Goal: Task Accomplishment & Management: Complete application form

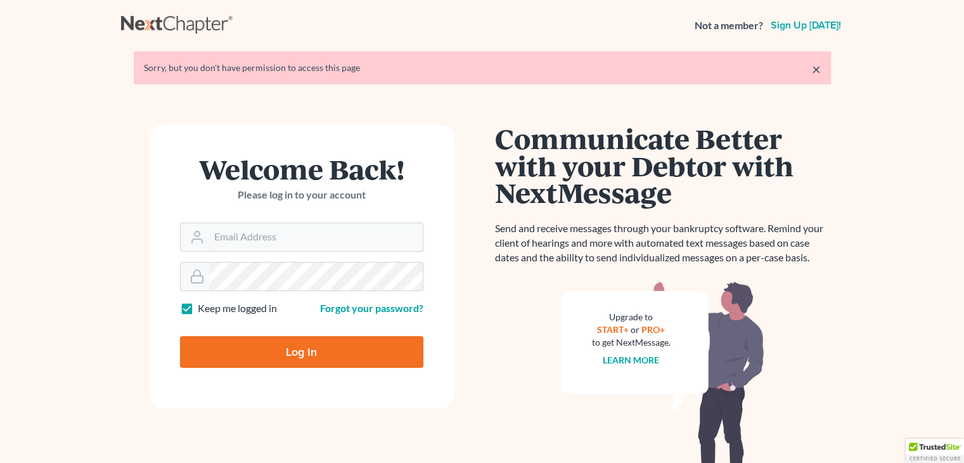
type input "[EMAIL_ADDRESS][DOMAIN_NAME]"
click at [226, 345] on input "Log In" at bounding box center [301, 352] width 243 height 32
type input "Thinking..."
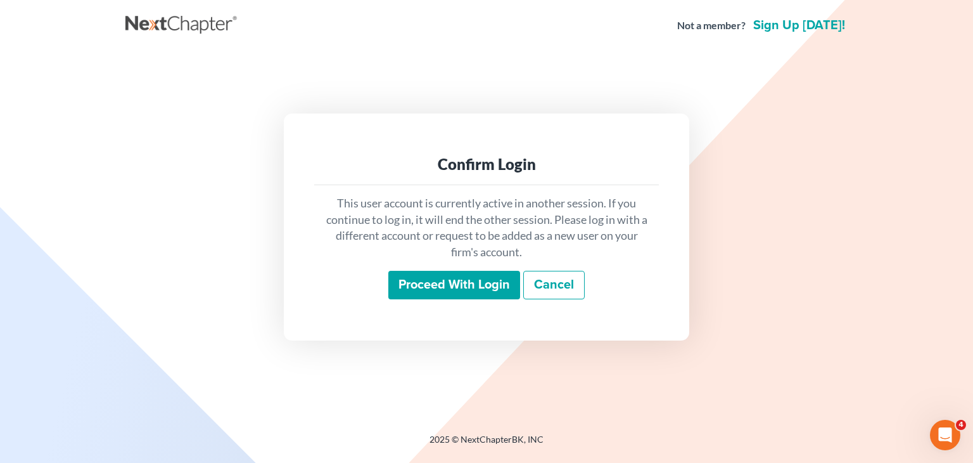
click at [442, 288] on input "Proceed with login" at bounding box center [454, 285] width 132 height 29
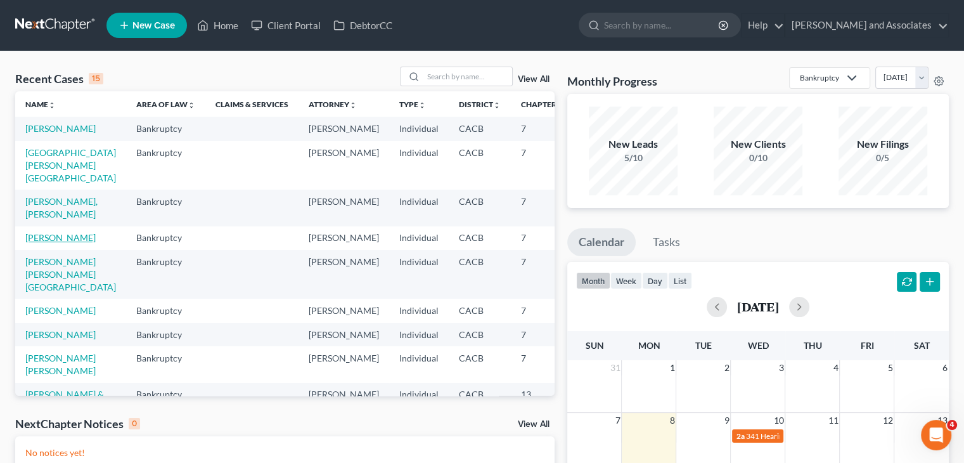
click at [42, 243] on link "Mendez, Megan" at bounding box center [60, 237] width 70 height 11
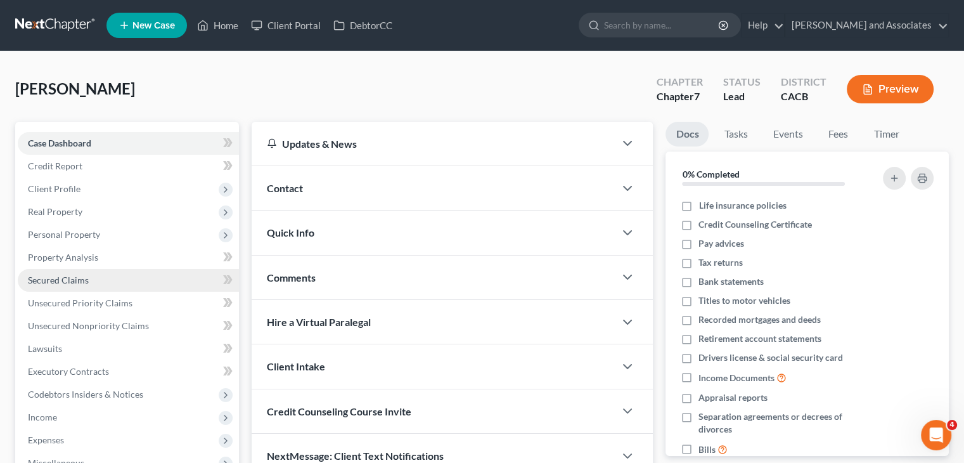
scroll to position [127, 0]
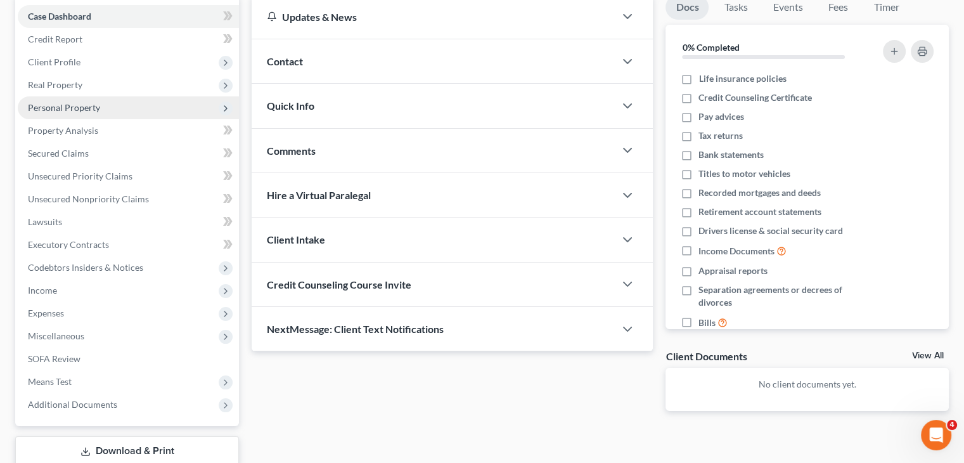
click at [129, 117] on span "Personal Property" at bounding box center [128, 107] width 221 height 23
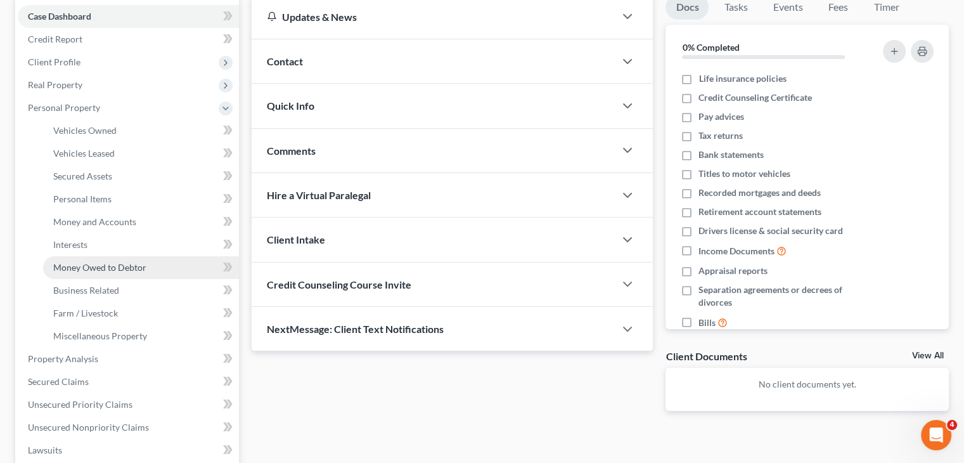
click at [137, 267] on span "Money Owed to Debtor" at bounding box center [99, 267] width 93 height 11
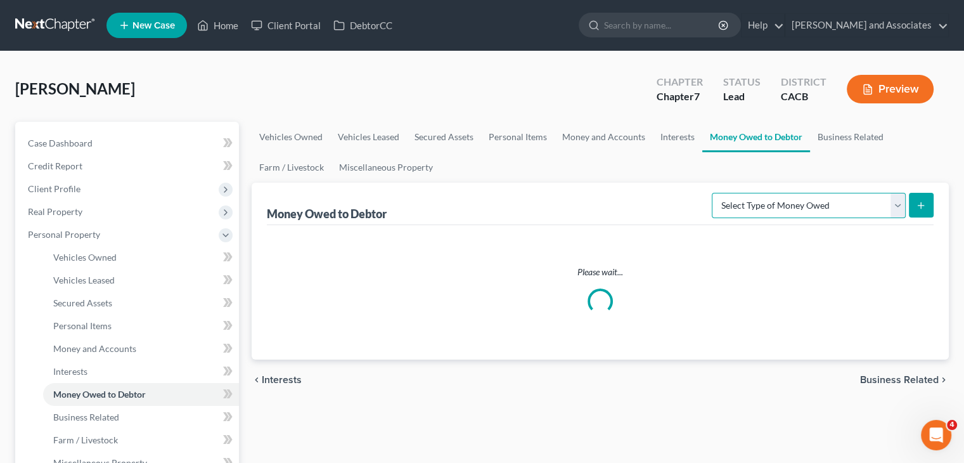
click at [812, 211] on select "Select Type of Money Owed Accounts Receivable Alimony Child Support Claims Agai…" at bounding box center [809, 205] width 194 height 25
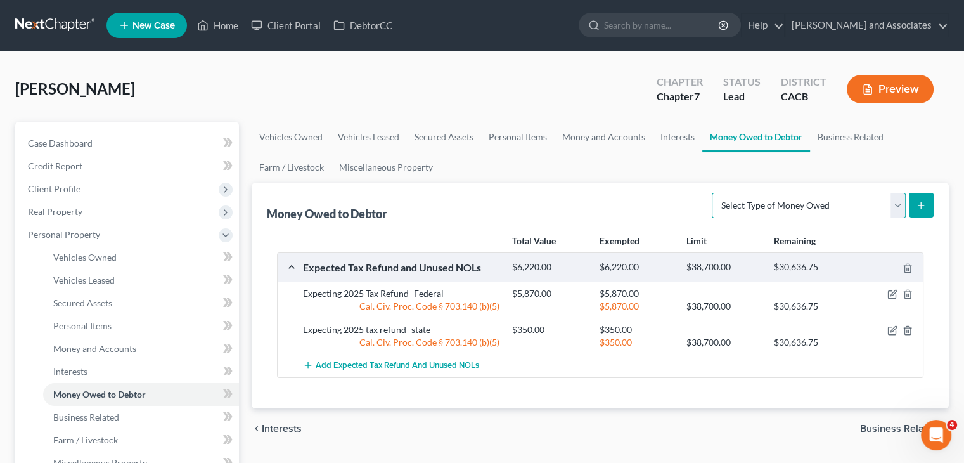
select select "child_support"
click at [714, 193] on select "Select Type of Money Owed Accounts Receivable Alimony Child Support Claims Agai…" at bounding box center [809, 205] width 194 height 25
click at [909, 198] on button "submit" at bounding box center [921, 205] width 25 height 25
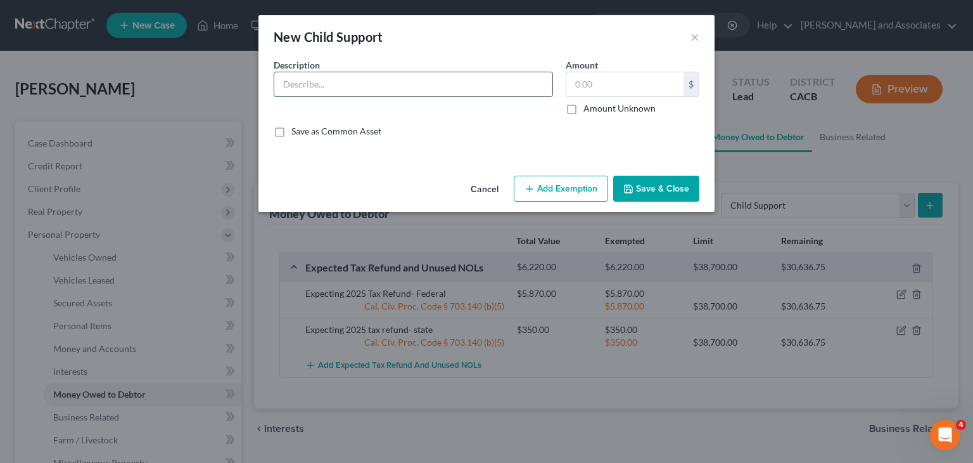
click at [488, 84] on input "text" at bounding box center [413, 84] width 278 height 24
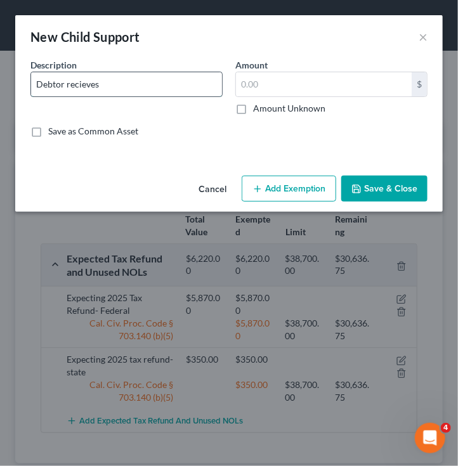
click at [159, 84] on input "Debtor recieves" at bounding box center [126, 84] width 191 height 24
click at [120, 79] on input "Debtor recieves $408 a month for child suppor" at bounding box center [126, 84] width 191 height 24
click at [99, 82] on input "Debtor recieves $658 a month for child suppor" at bounding box center [126, 84] width 191 height 24
click at [79, 78] on input "Debtor recieves roughly $658 a month for child suppor" at bounding box center [126, 84] width 191 height 24
click at [82, 89] on input "Debtor recieves roughly $658 a month for child suppor" at bounding box center [126, 84] width 191 height 24
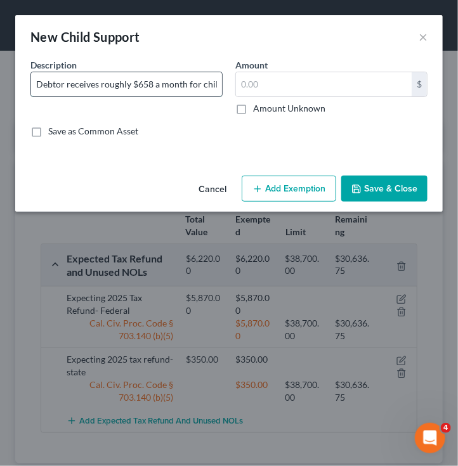
click at [183, 79] on input "Debtor receives roughly $658 a month for child suppor" at bounding box center [126, 84] width 191 height 24
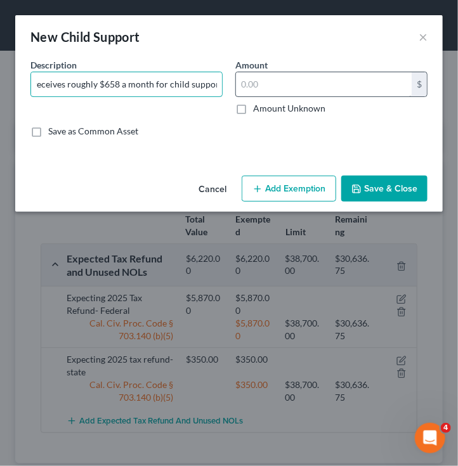
type input "Debtor receives roughly $658 a month for child support"
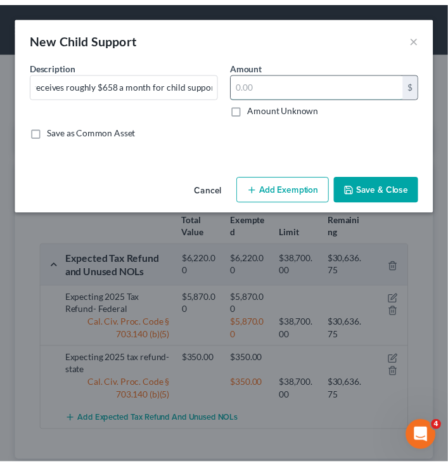
scroll to position [0, 0]
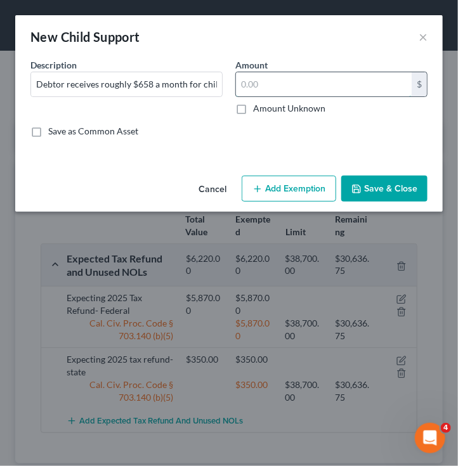
click at [269, 77] on input "text" at bounding box center [324, 84] width 176 height 24
type input "658"
click at [318, 186] on button "Add Exemption" at bounding box center [288, 189] width 94 height 27
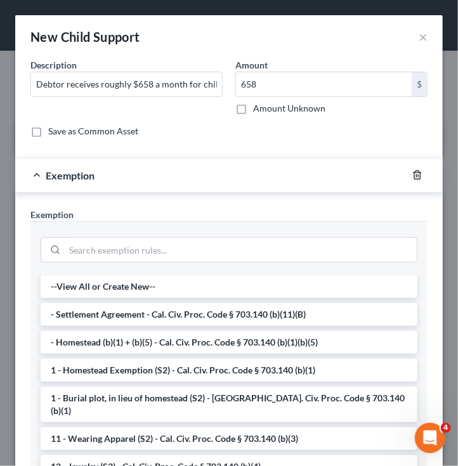
click at [414, 174] on icon "button" at bounding box center [417, 175] width 6 height 8
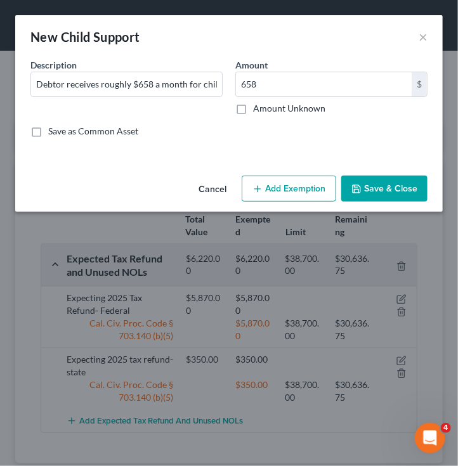
click at [400, 196] on button "Save & Close" at bounding box center [384, 189] width 86 height 27
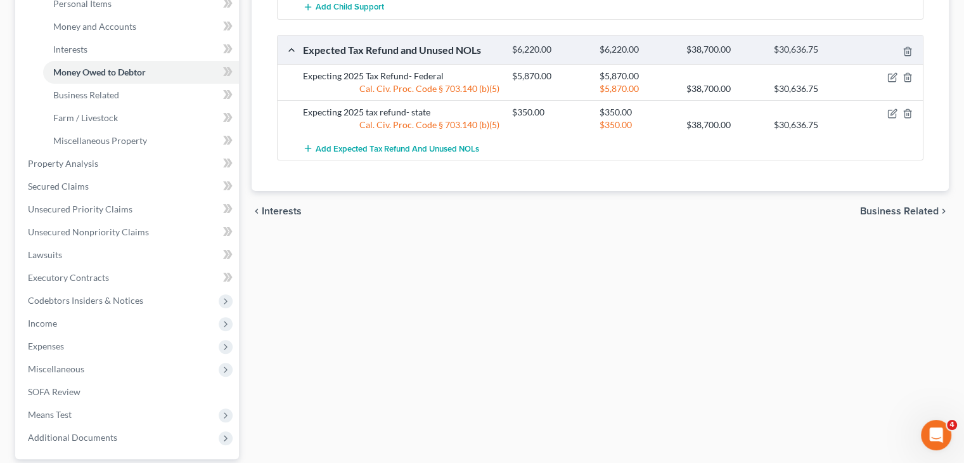
scroll to position [406, 0]
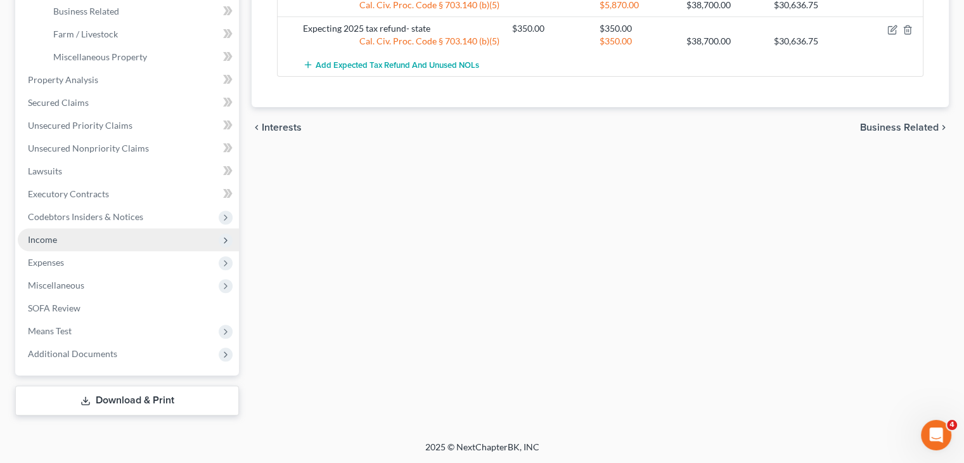
click at [136, 241] on span "Income" at bounding box center [128, 239] width 221 height 23
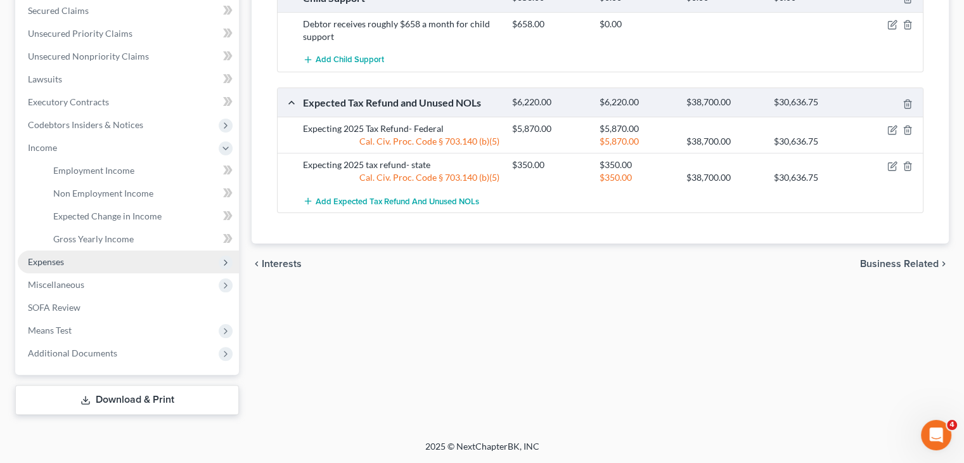
scroll to position [269, 0]
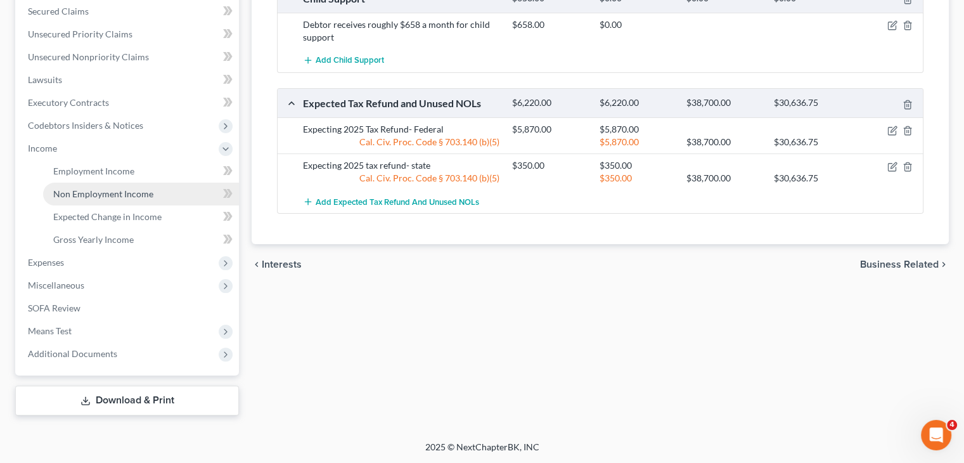
click at [138, 191] on span "Non Employment Income" at bounding box center [103, 193] width 100 height 11
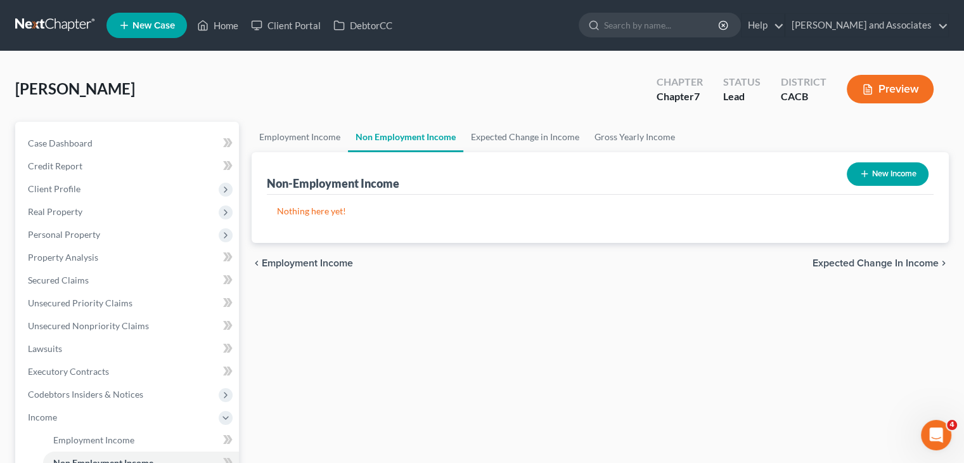
click at [893, 177] on button "New Income" at bounding box center [888, 173] width 82 height 23
select select "0"
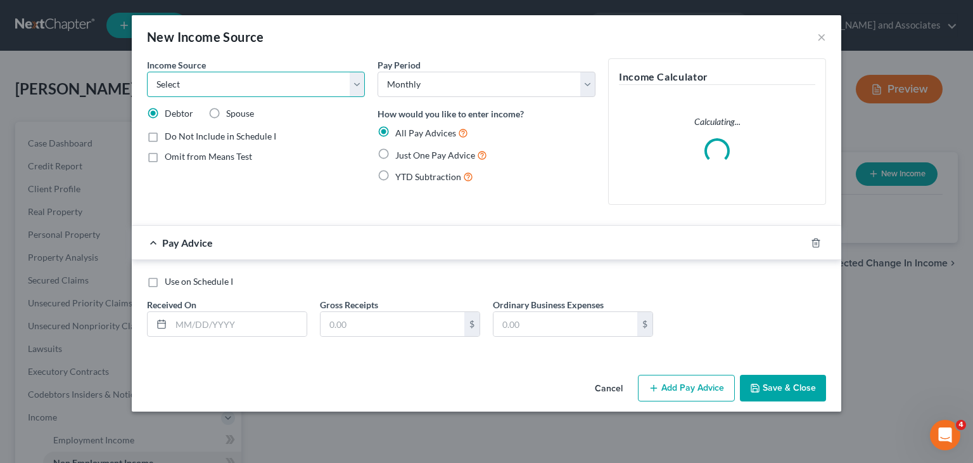
click at [319, 80] on select "Select Unemployment Disability (from employer) Pension Retirement Social Securi…" at bounding box center [256, 84] width 218 height 25
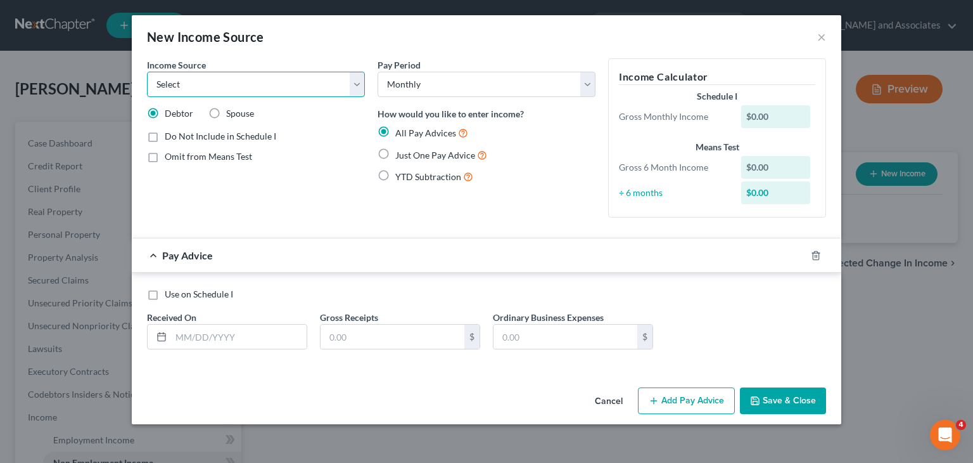
select select "7"
click at [147, 72] on select "Select Unemployment Disability (from employer) Pension Retirement Social Securi…" at bounding box center [256, 84] width 218 height 25
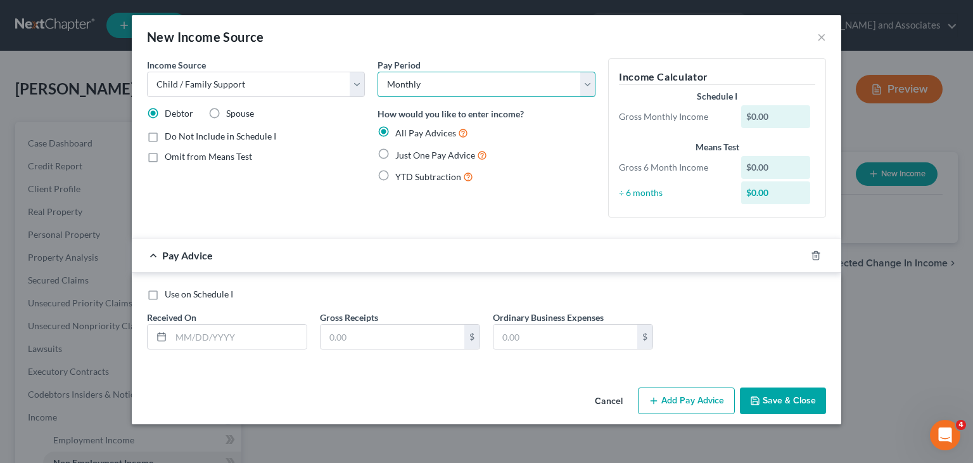
click at [418, 75] on select "Select Monthly Twice Monthly Every Other Week Weekly" at bounding box center [487, 84] width 218 height 25
click at [419, 84] on select "Select Monthly Twice Monthly Every Other Week Weekly" at bounding box center [487, 84] width 218 height 25
drag, startPoint x: 617, startPoint y: 394, endPoint x: 588, endPoint y: 390, distance: 28.8
click at [616, 394] on button "Cancel" at bounding box center [609, 400] width 48 height 25
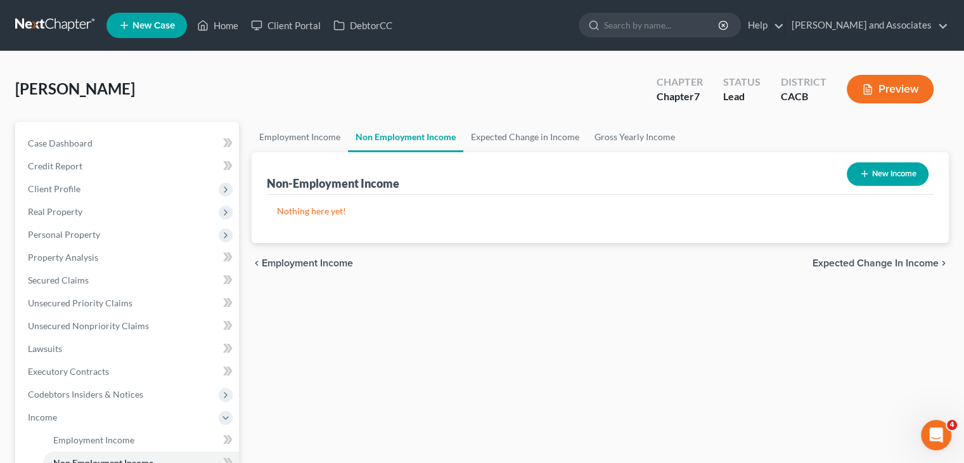
click at [863, 175] on icon "button" at bounding box center [864, 174] width 10 height 10
select select "0"
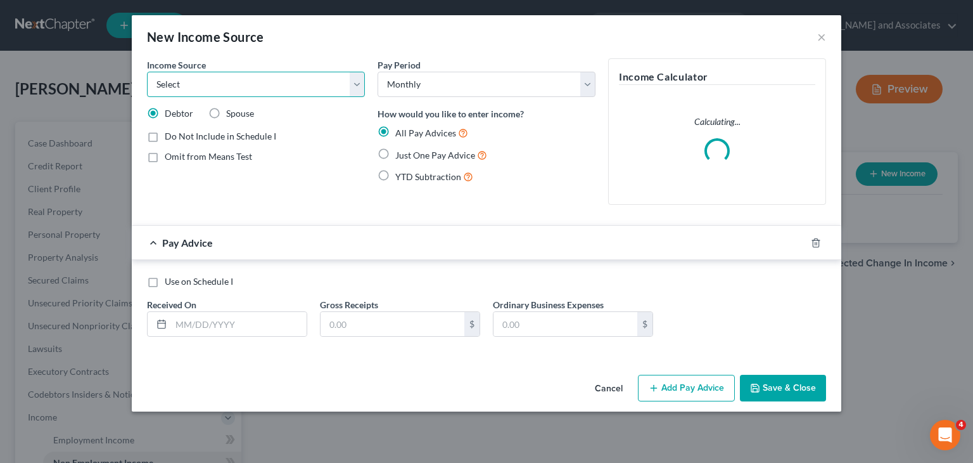
click at [253, 79] on select "Select Unemployment Disability (from employer) Pension Retirement Social Securi…" at bounding box center [256, 84] width 218 height 25
select select "7"
click at [147, 72] on select "Select Unemployment Disability (from employer) Pension Retirement Social Securi…" at bounding box center [256, 84] width 218 height 25
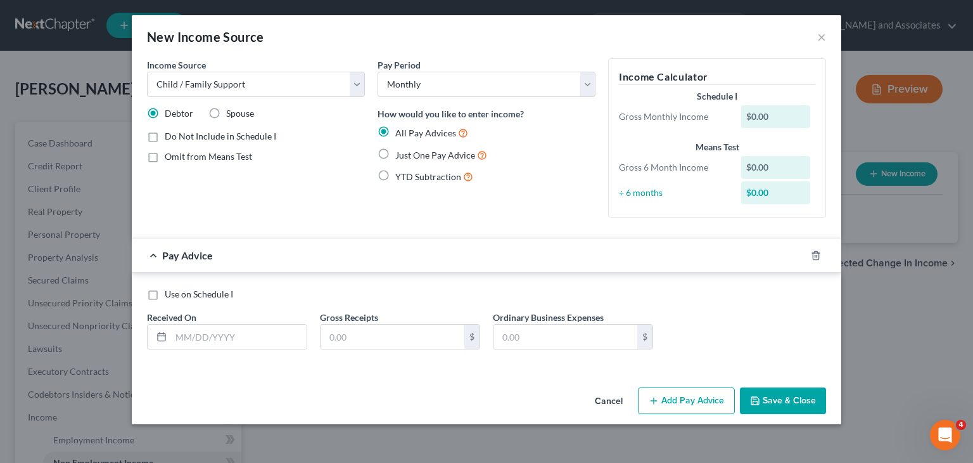
click at [395, 153] on label "Just One Pay Advice" at bounding box center [441, 155] width 92 height 15
click at [400, 153] on input "Just One Pay Advice" at bounding box center [404, 152] width 8 height 8
radio input "true"
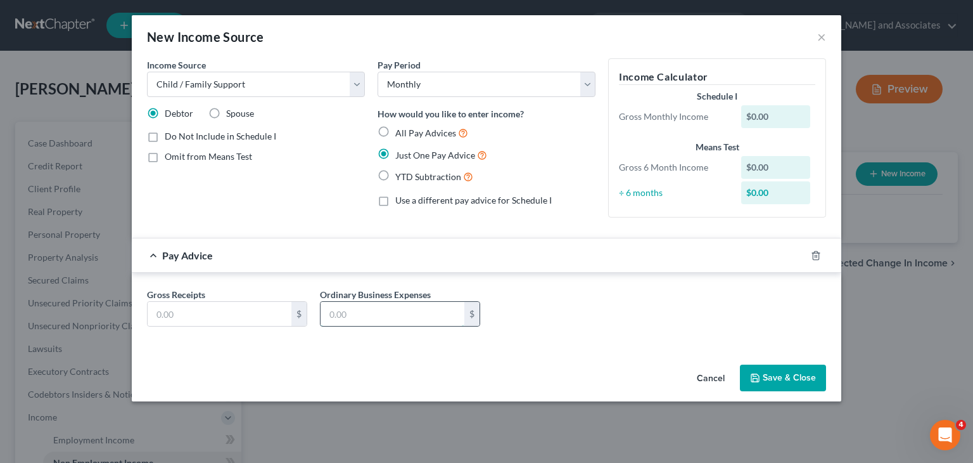
click at [371, 316] on input "text" at bounding box center [393, 314] width 144 height 24
type input "658"
click at [196, 315] on input "text" at bounding box center [220, 314] width 144 height 24
type input "658"
click at [791, 371] on button "Save & Close" at bounding box center [783, 377] width 86 height 27
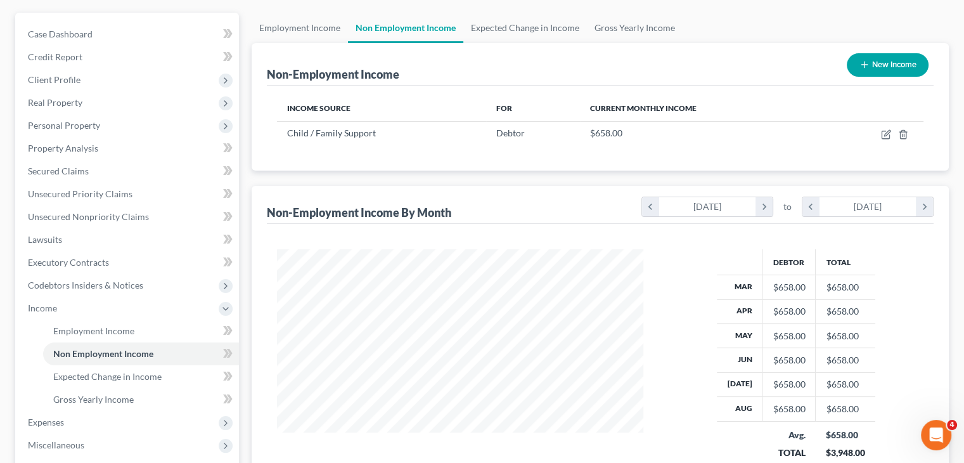
scroll to position [127, 0]
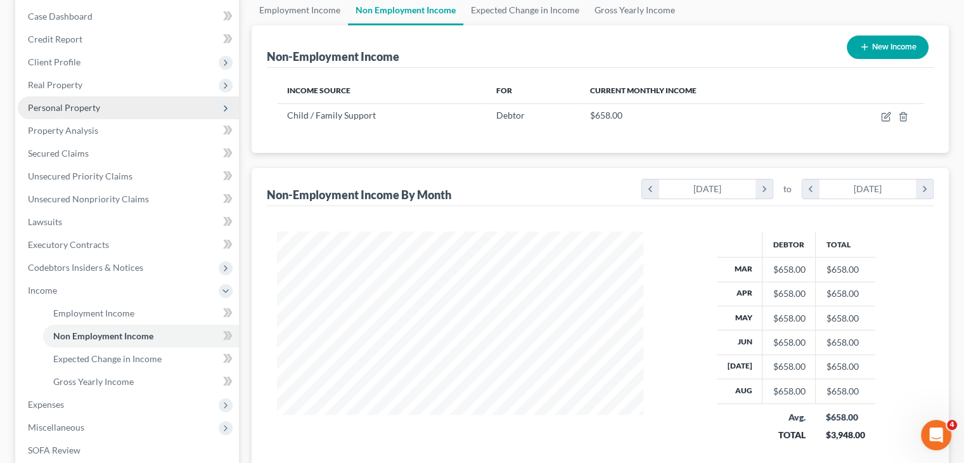
click at [121, 114] on span "Personal Property" at bounding box center [128, 107] width 221 height 23
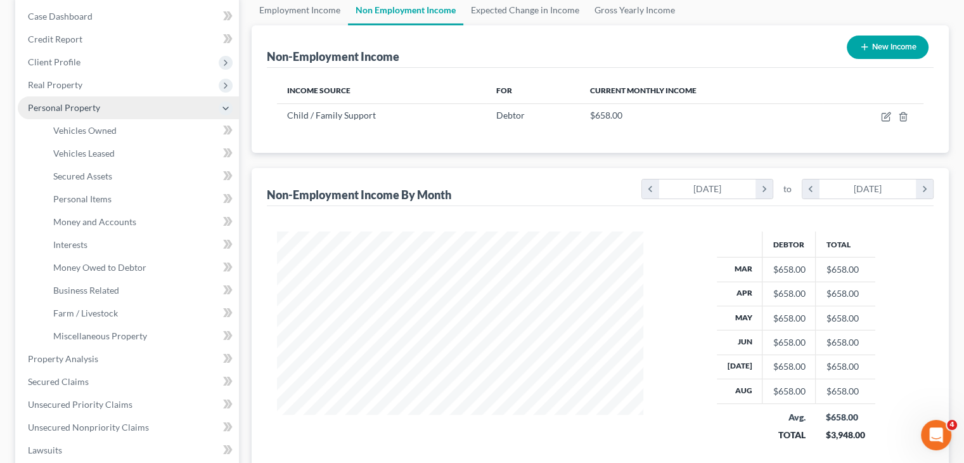
click at [156, 112] on span "Personal Property" at bounding box center [128, 107] width 221 height 23
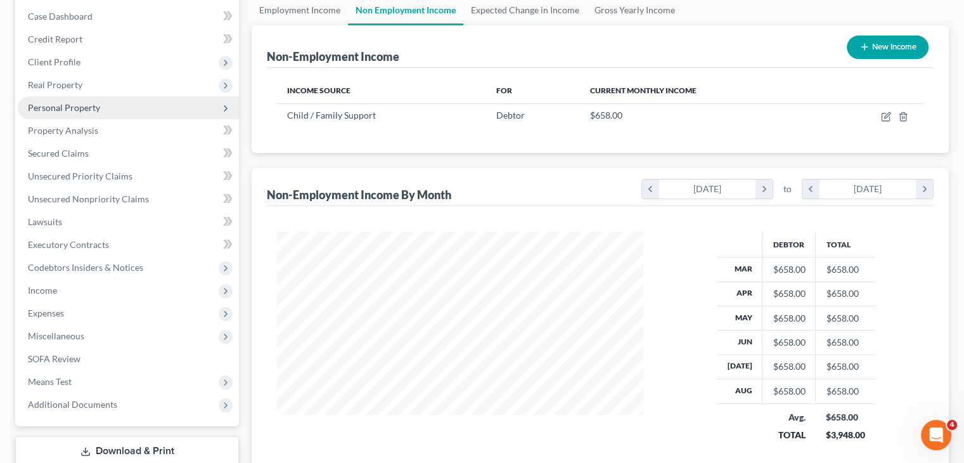
click at [99, 105] on span "Personal Property" at bounding box center [128, 107] width 221 height 23
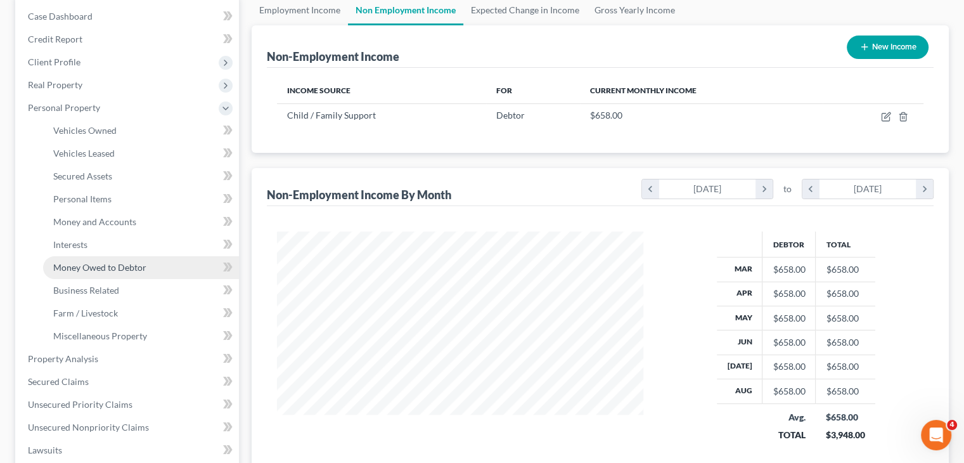
click at [122, 262] on span "Money Owed to Debtor" at bounding box center [99, 267] width 93 height 11
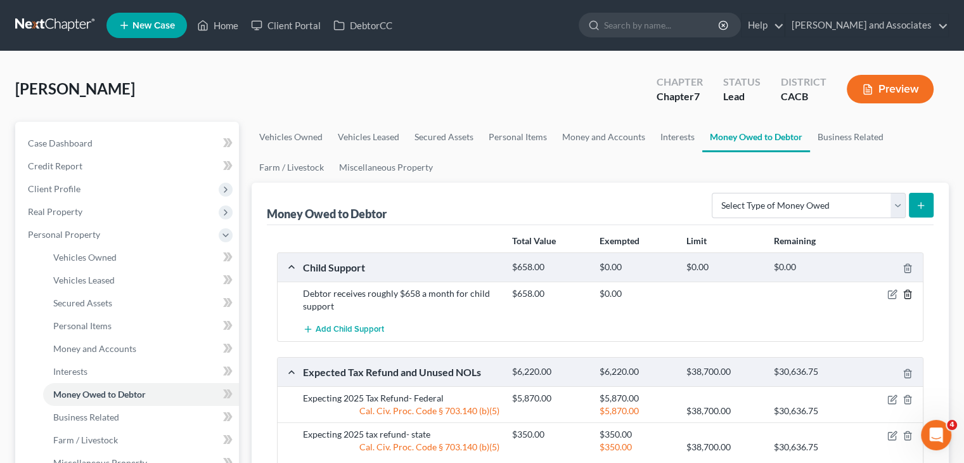
click at [903, 294] on icon "button" at bounding box center [907, 294] width 10 height 10
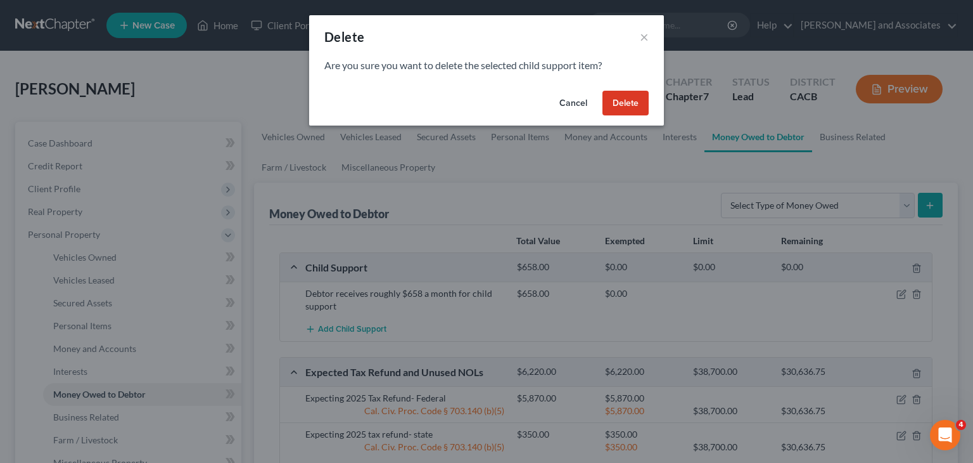
click at [560, 96] on button "Cancel" at bounding box center [573, 103] width 48 height 25
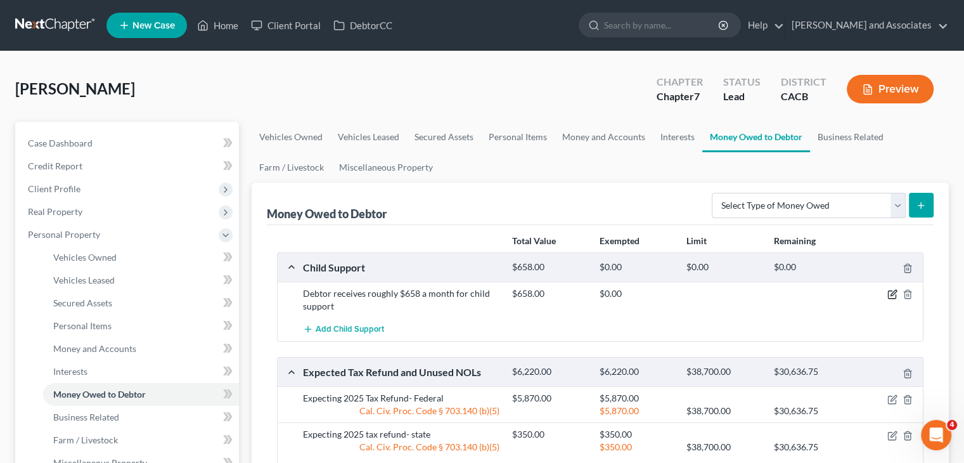
click at [888, 295] on icon "button" at bounding box center [892, 294] width 10 height 10
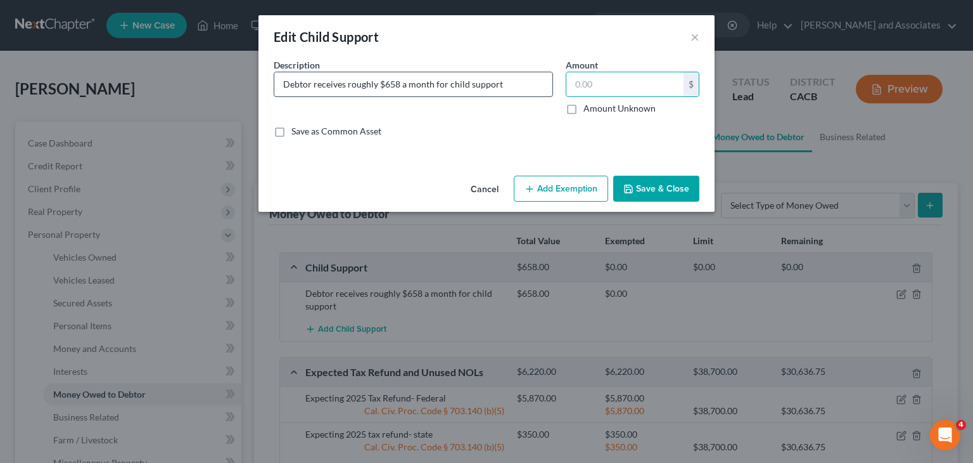
drag, startPoint x: 515, startPoint y: 82, endPoint x: 504, endPoint y: 84, distance: 10.2
click at [510, 84] on input "Debtor receives roughly $658 a month for child support" at bounding box center [413, 84] width 278 height 24
drag, startPoint x: 504, startPoint y: 84, endPoint x: 311, endPoint y: 82, distance: 193.3
click at [311, 82] on input "Debtor receives roughly $658 a month for child support" at bounding box center [413, 84] width 278 height 24
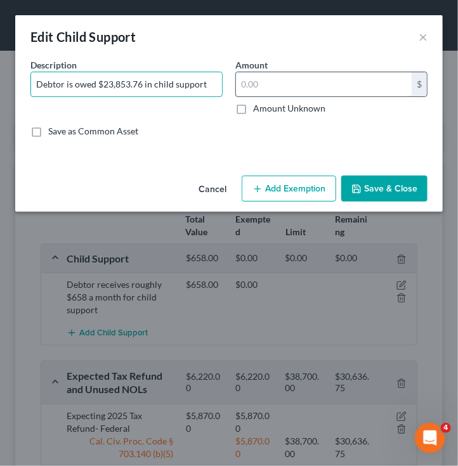
type input "Debtor is owed $23,853.76 in child support"
click at [259, 80] on input "text" at bounding box center [324, 84] width 176 height 24
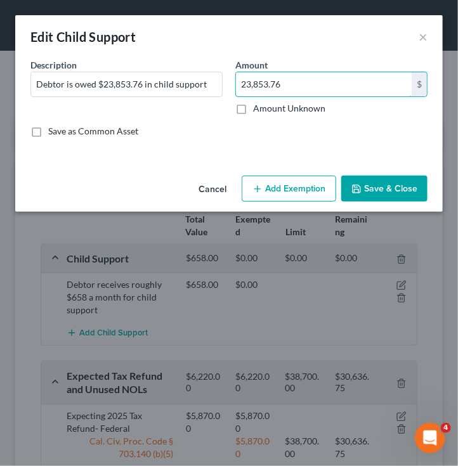
type input "23,853.76"
click at [376, 189] on button "Save & Close" at bounding box center [384, 189] width 86 height 27
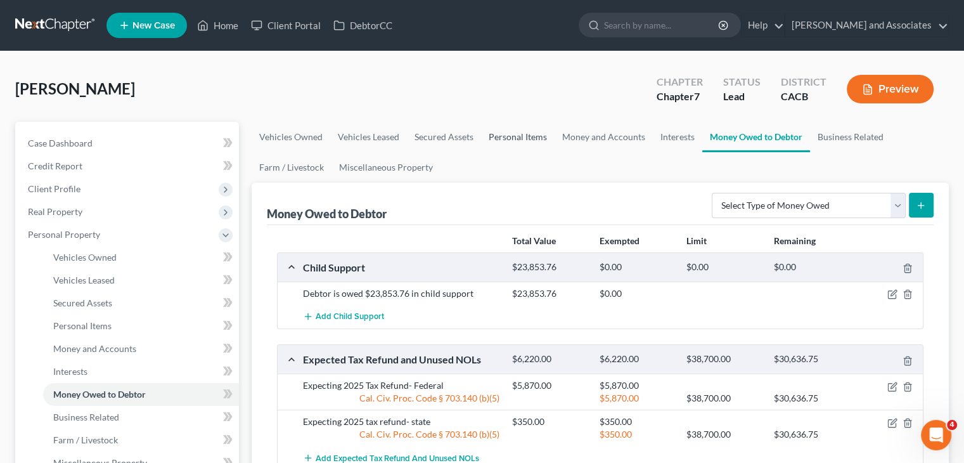
click at [520, 133] on link "Personal Items" at bounding box center [518, 137] width 74 height 30
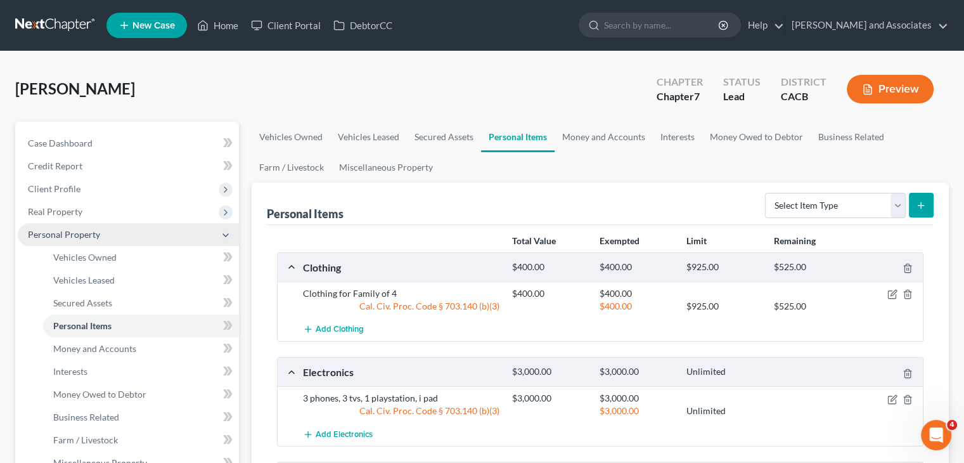
click at [125, 233] on span "Personal Property" at bounding box center [128, 234] width 221 height 23
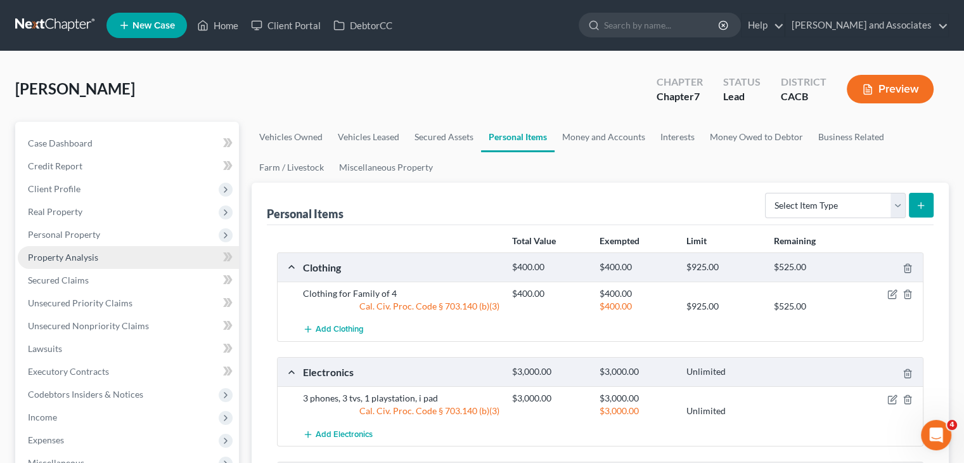
click at [108, 252] on link "Property Analysis" at bounding box center [128, 257] width 221 height 23
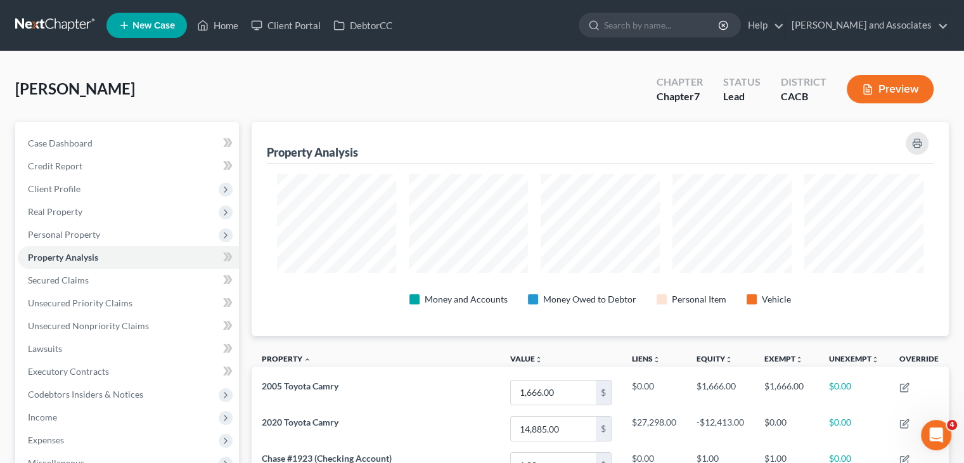
scroll to position [214, 696]
click at [109, 161] on link "Credit Report" at bounding box center [128, 166] width 221 height 23
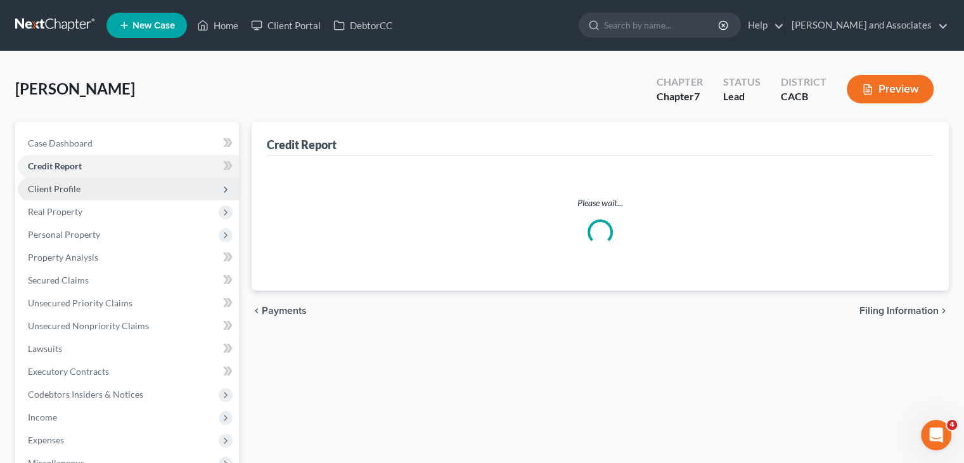
click at [132, 185] on span "Client Profile" at bounding box center [128, 188] width 221 height 23
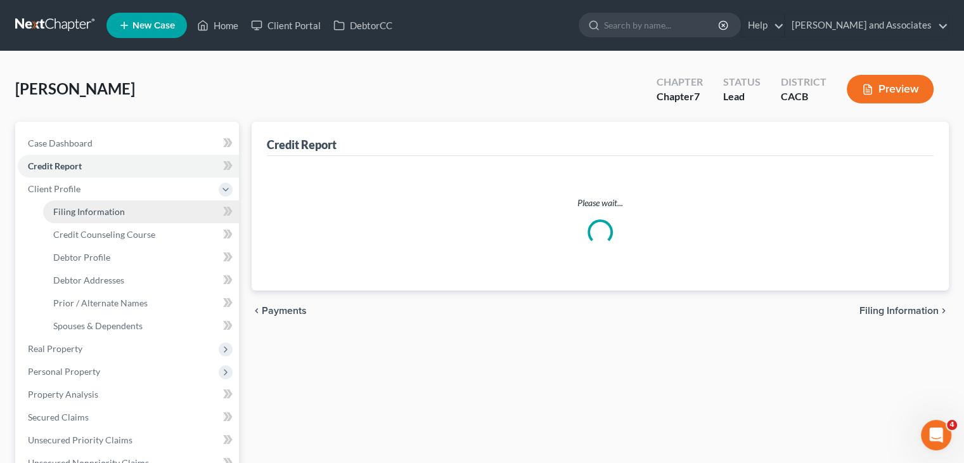
click at [123, 205] on link "Filing Information" at bounding box center [141, 211] width 196 height 23
select select "1"
select select "0"
select select "4"
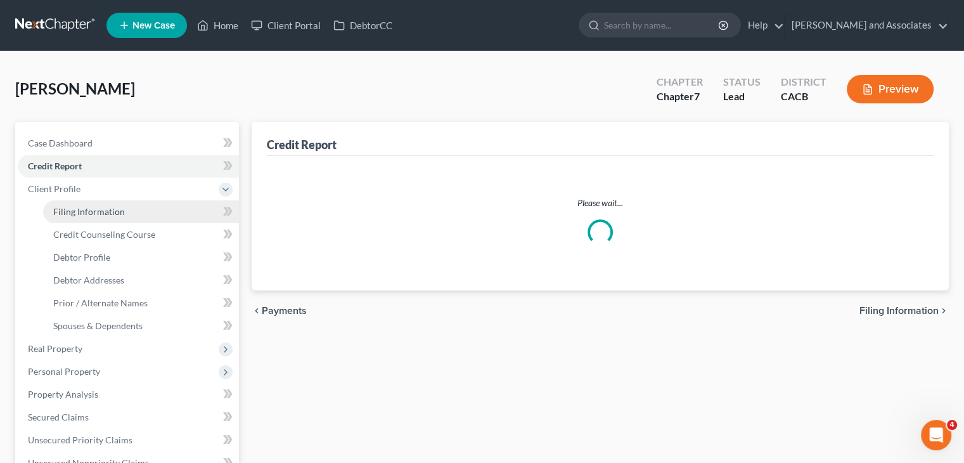
select select "0"
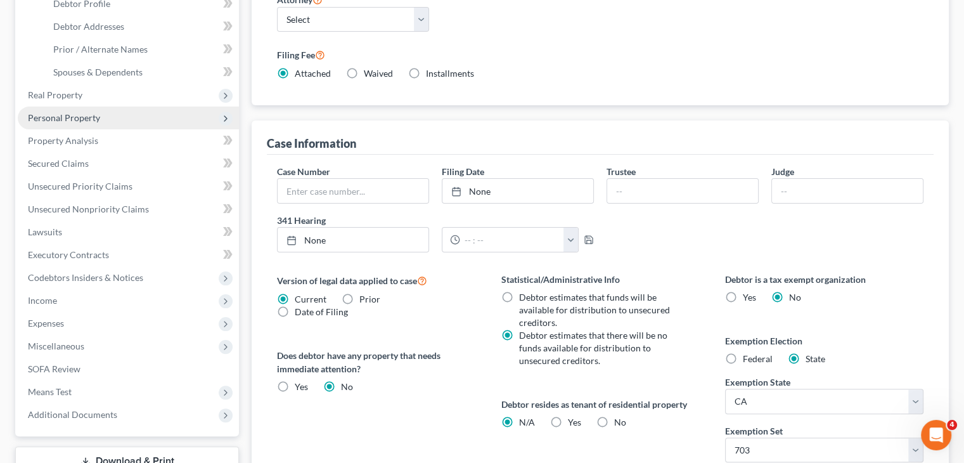
scroll to position [127, 0]
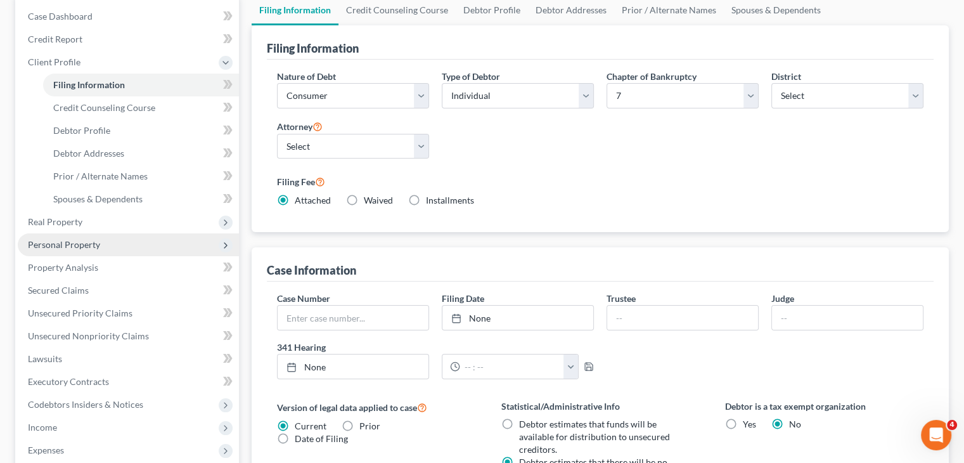
click at [121, 235] on span "Personal Property" at bounding box center [128, 244] width 221 height 23
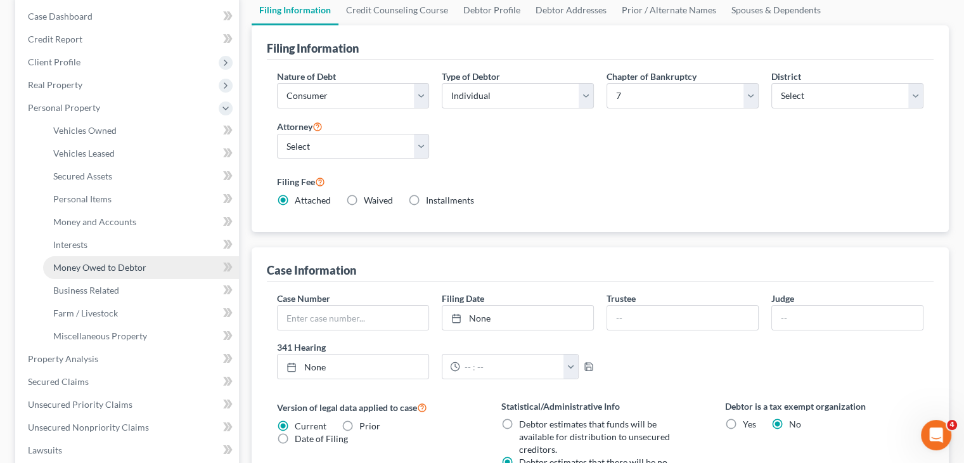
click at [155, 258] on link "Money Owed to Debtor" at bounding box center [141, 267] width 196 height 23
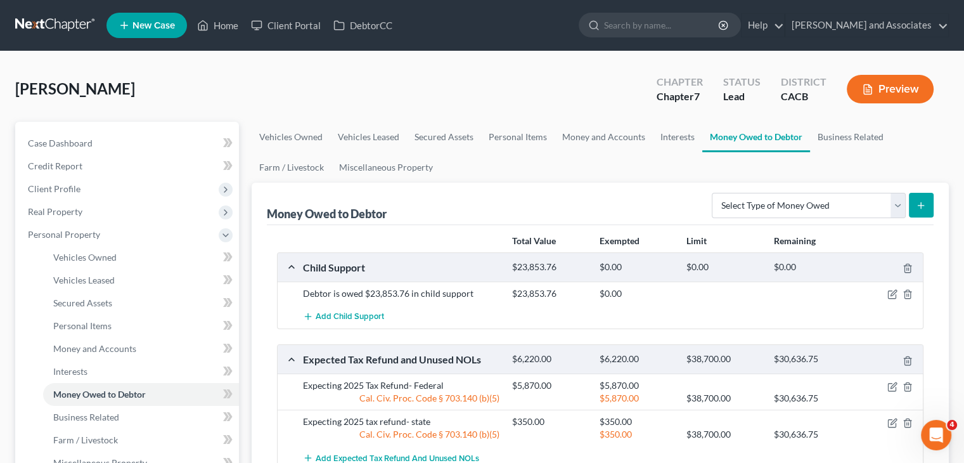
click at [705, 165] on ul "Vehicles Owned Vehicles Leased Secured Assets Personal Items Money and Accounts…" at bounding box center [600, 152] width 697 height 61
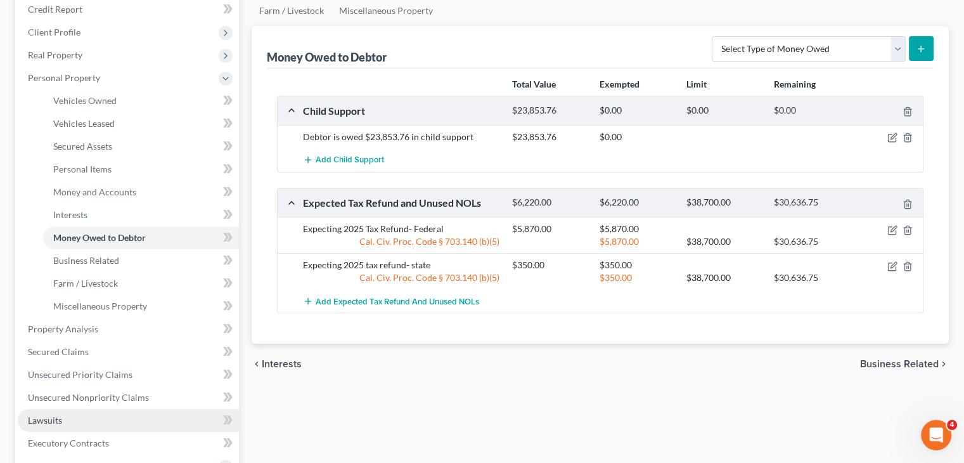
scroll to position [253, 0]
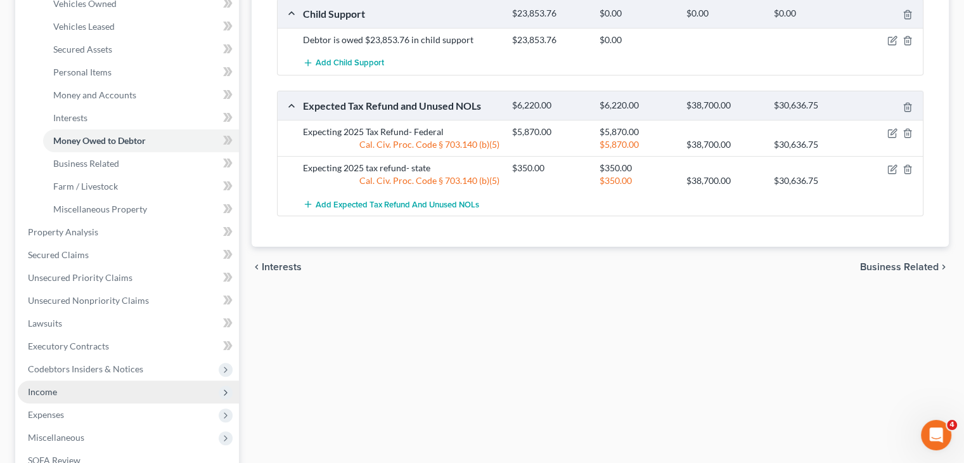
click at [141, 393] on span "Income" at bounding box center [128, 391] width 221 height 23
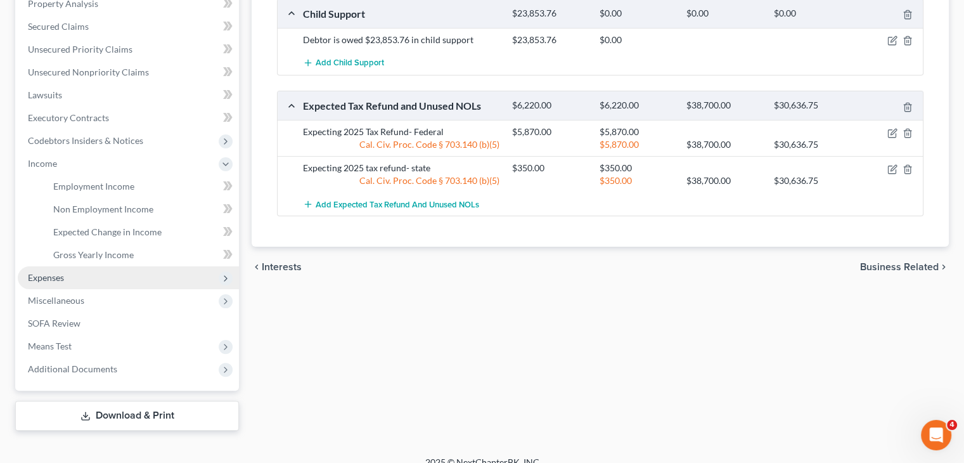
click at [108, 271] on span "Expenses" at bounding box center [128, 277] width 221 height 23
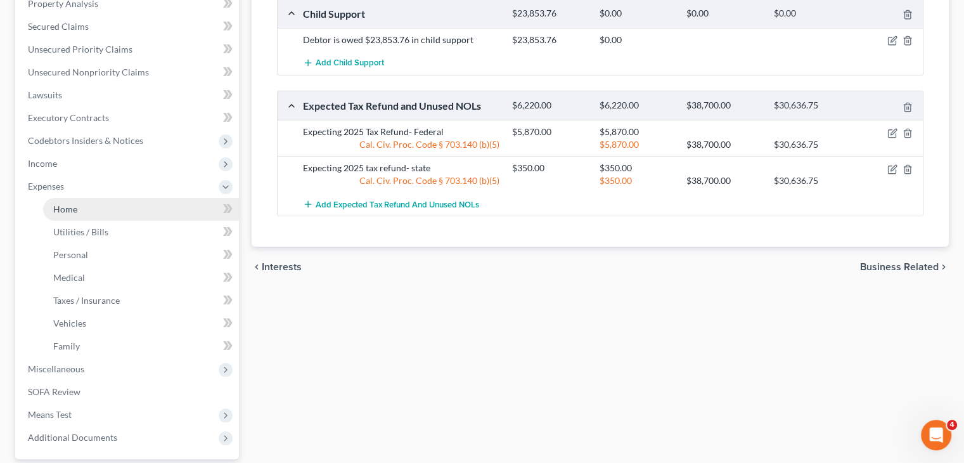
click at [93, 205] on link "Home" at bounding box center [141, 209] width 196 height 23
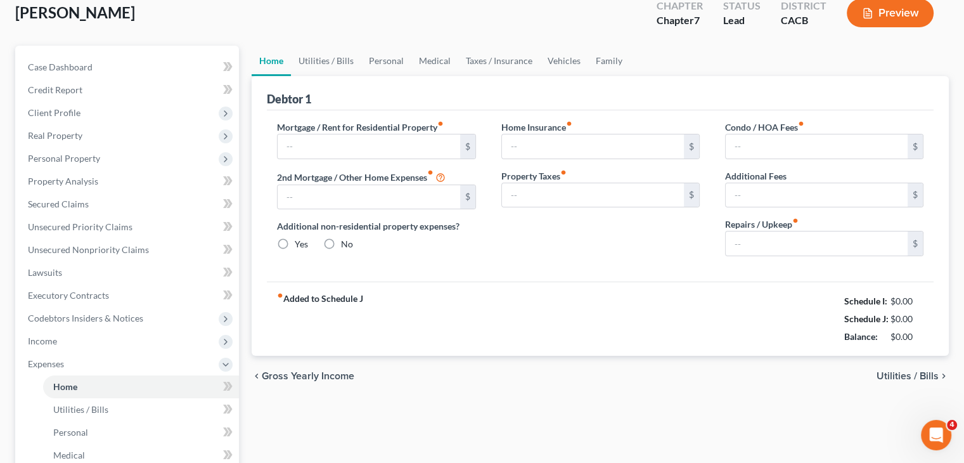
type input "1,000.00"
type input "0.00"
radio input "true"
type input "0.00"
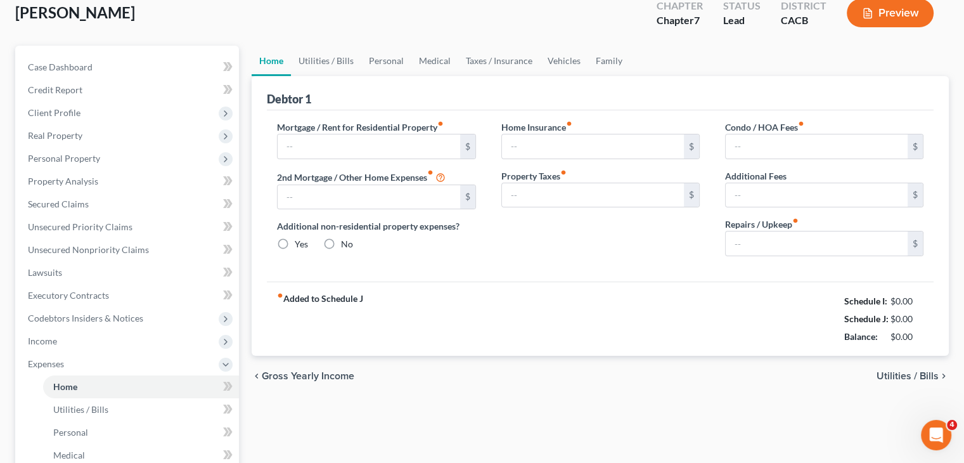
type input "0.00"
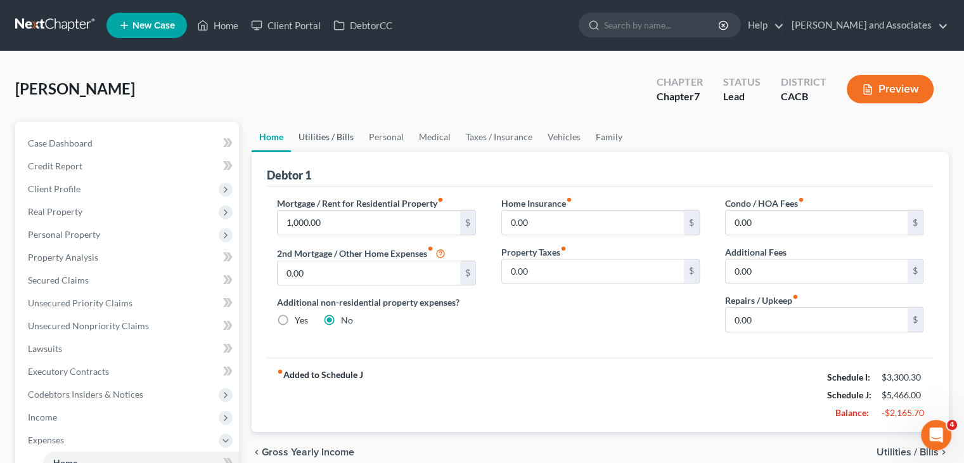
click at [323, 136] on link "Utilities / Bills" at bounding box center [326, 137] width 70 height 30
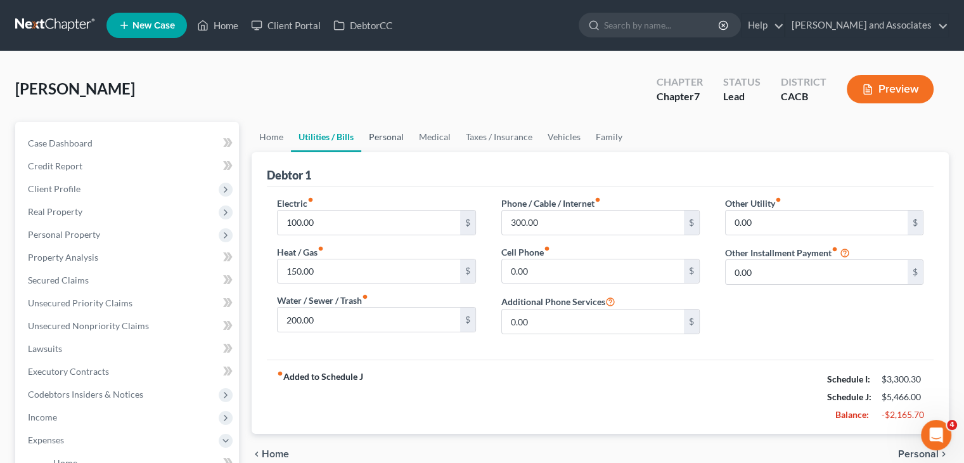
click at [385, 132] on link "Personal" at bounding box center [386, 137] width 50 height 30
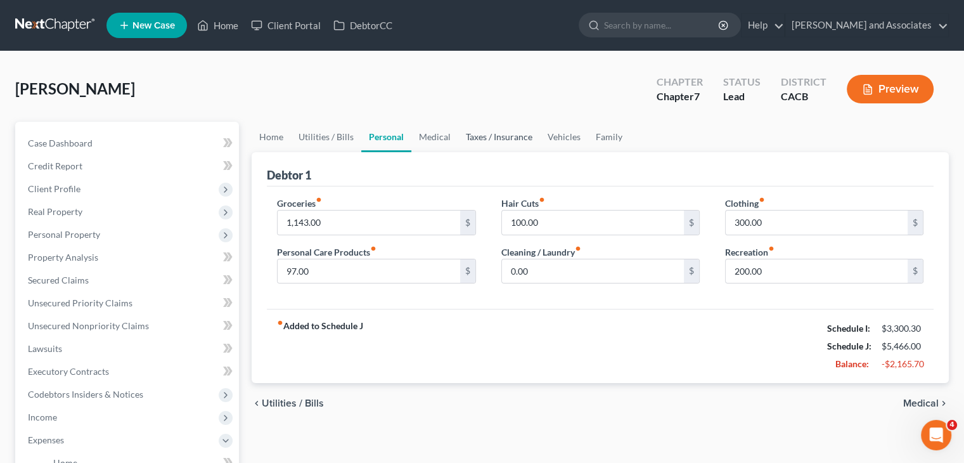
click at [458, 128] on link "Taxes / Insurance" at bounding box center [499, 137] width 82 height 30
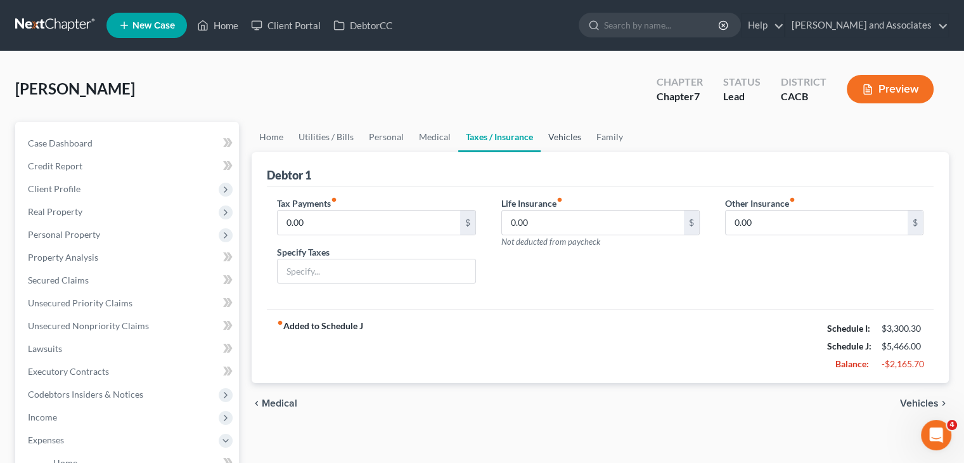
click at [553, 132] on link "Vehicles" at bounding box center [565, 137] width 48 height 30
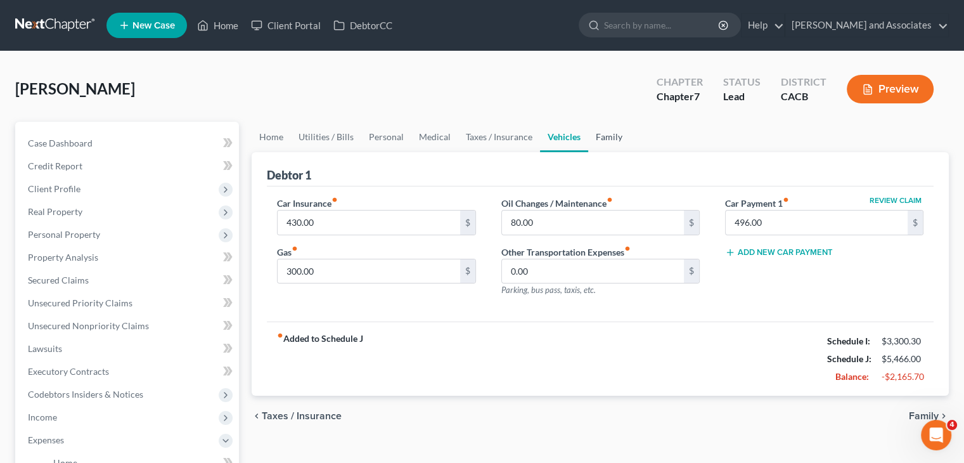
click at [624, 135] on link "Family" at bounding box center [609, 137] width 42 height 30
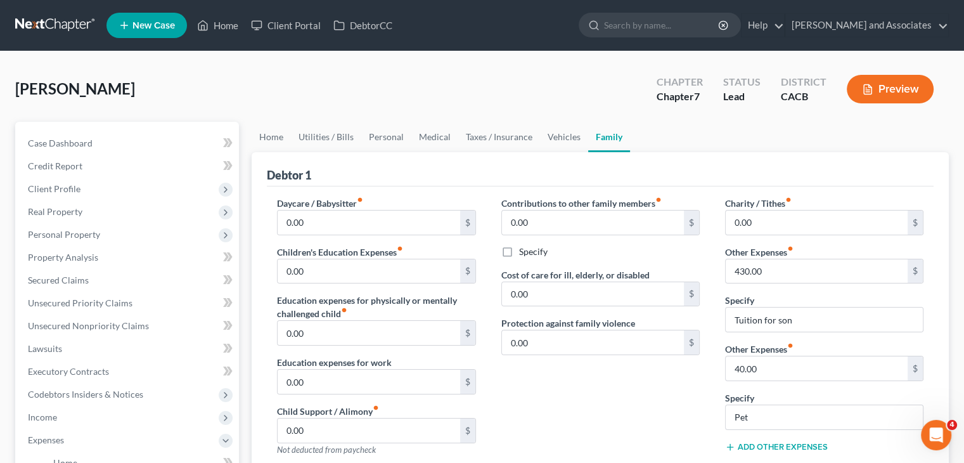
scroll to position [127, 0]
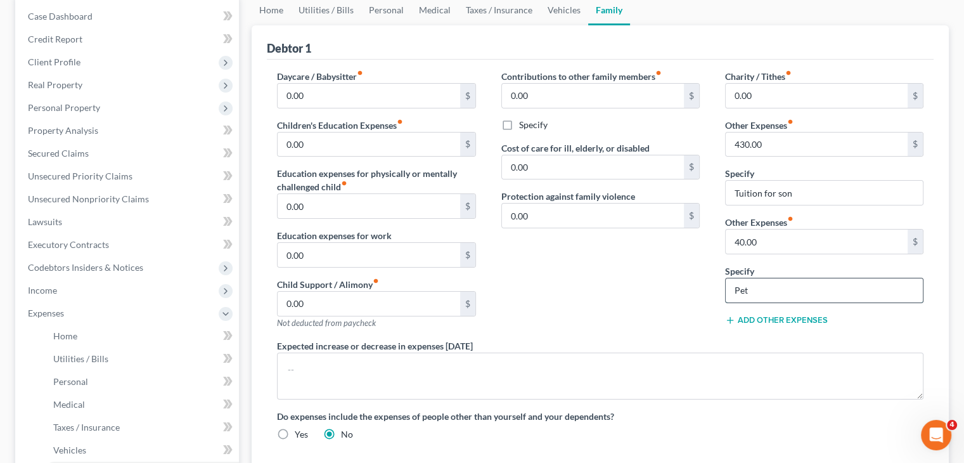
click at [776, 285] on input "Pet" at bounding box center [824, 290] width 197 height 24
type input "Pet Expenses"
click at [593, 277] on div "Contributions to other family members fiber_manual_record 0.00 $ Specify Cost o…" at bounding box center [601, 204] width 224 height 269
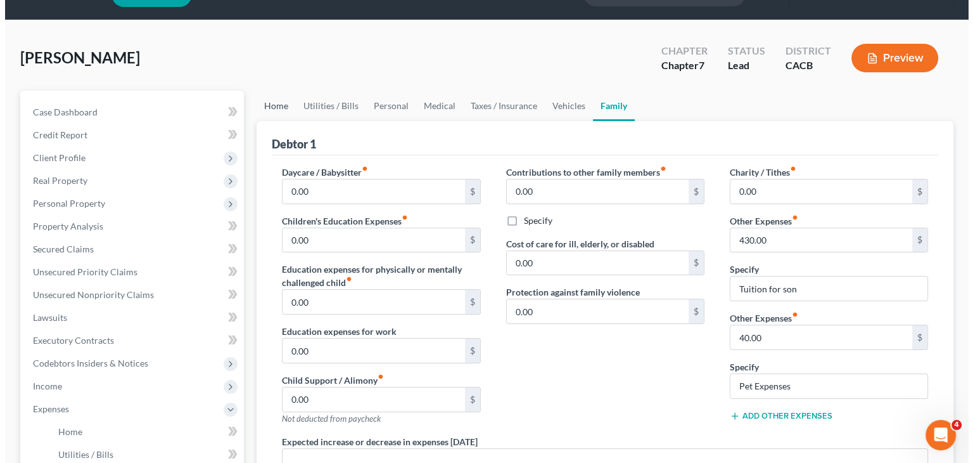
scroll to position [0, 0]
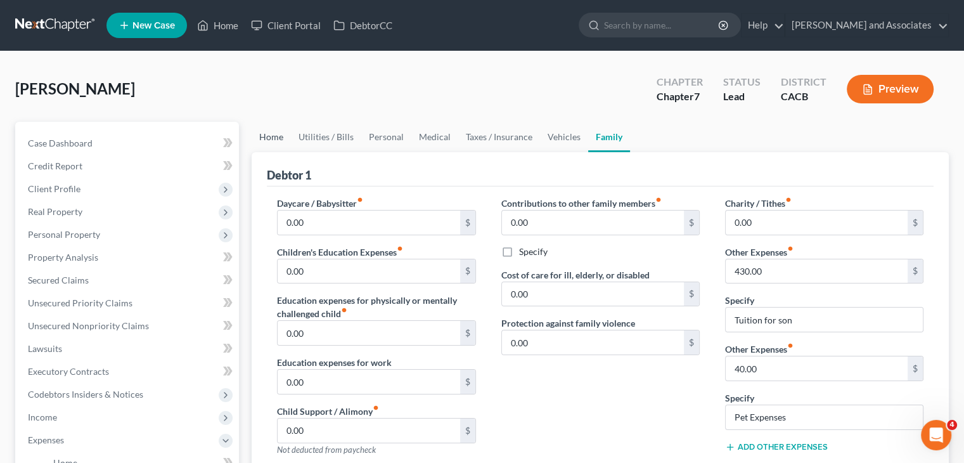
click at [270, 138] on link "Home" at bounding box center [271, 137] width 39 height 30
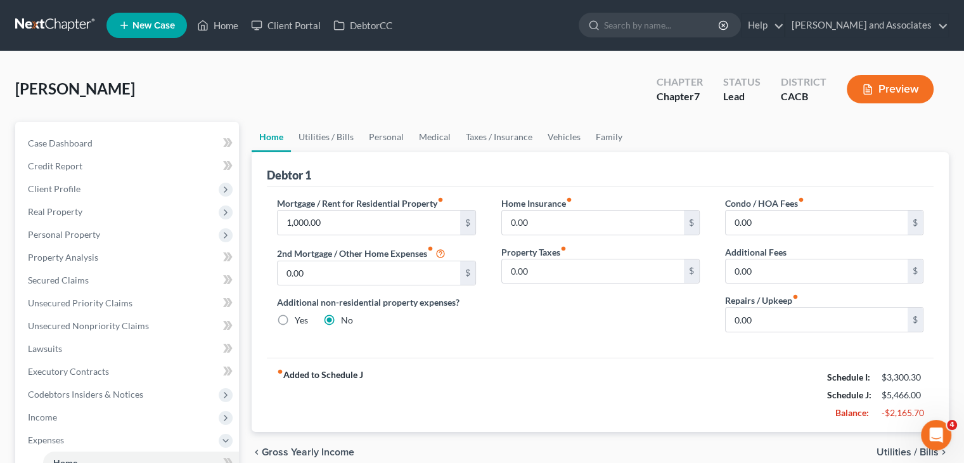
click at [55, 26] on link at bounding box center [55, 25] width 81 height 23
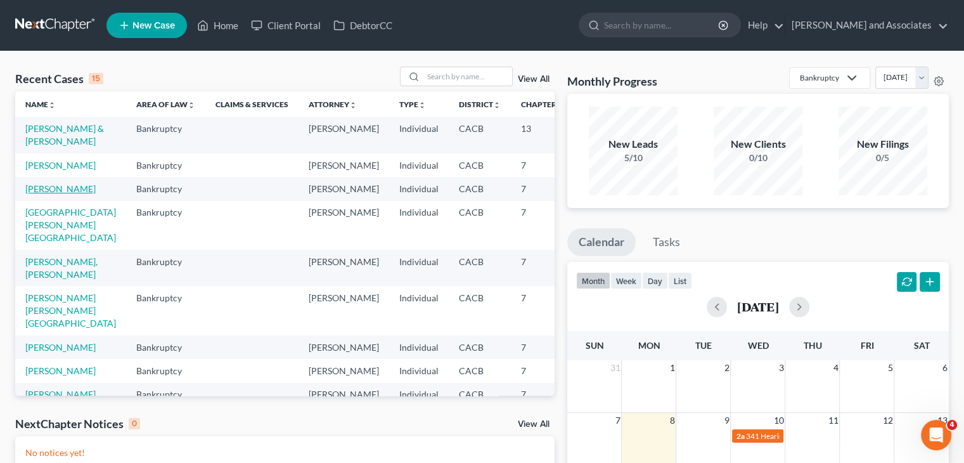
click at [48, 194] on link "Ryker, Mathew" at bounding box center [60, 188] width 70 height 11
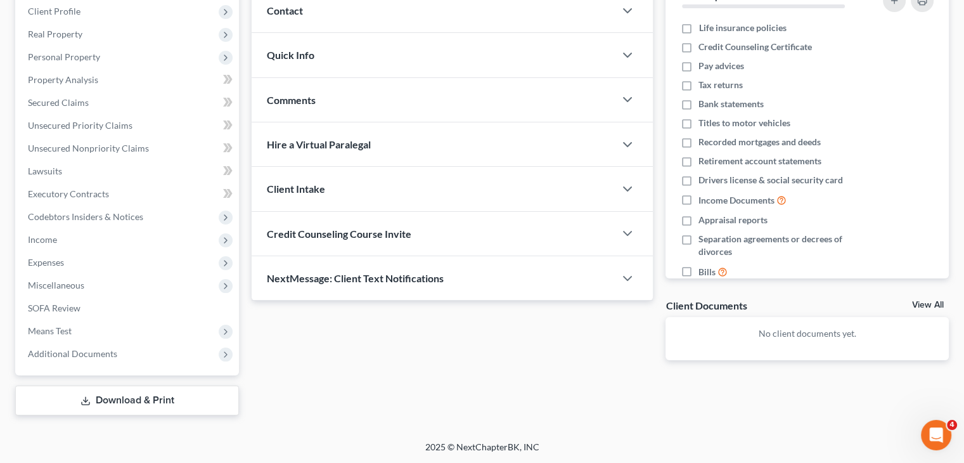
click at [136, 401] on link "Download & Print" at bounding box center [127, 400] width 224 height 30
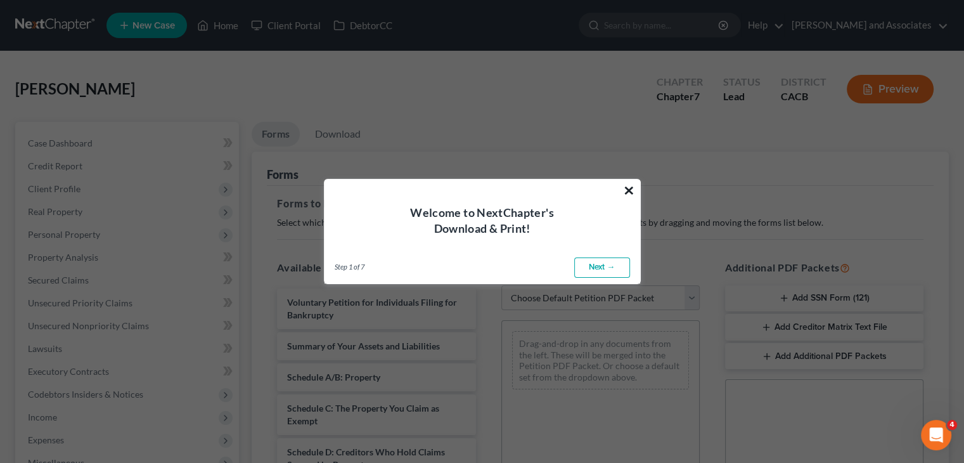
click at [630, 191] on button "×" at bounding box center [629, 190] width 12 height 20
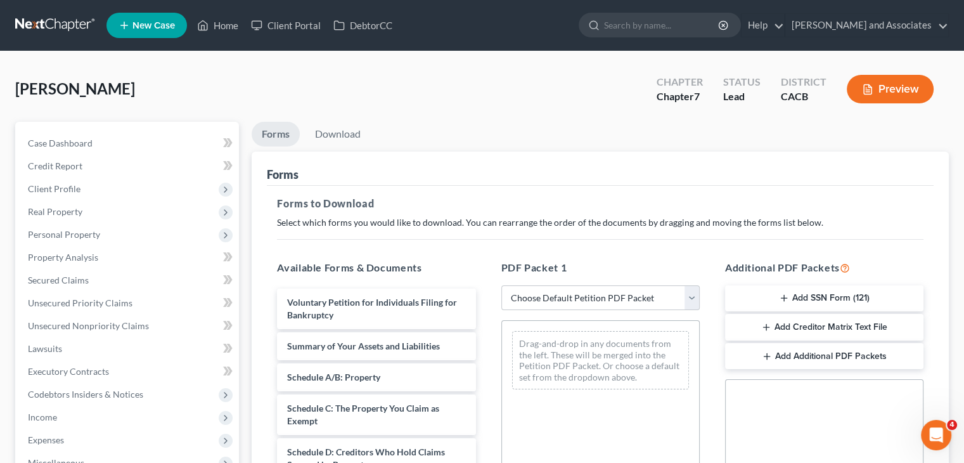
click at [820, 324] on button "Add Creditor Matrix Text File" at bounding box center [824, 327] width 198 height 27
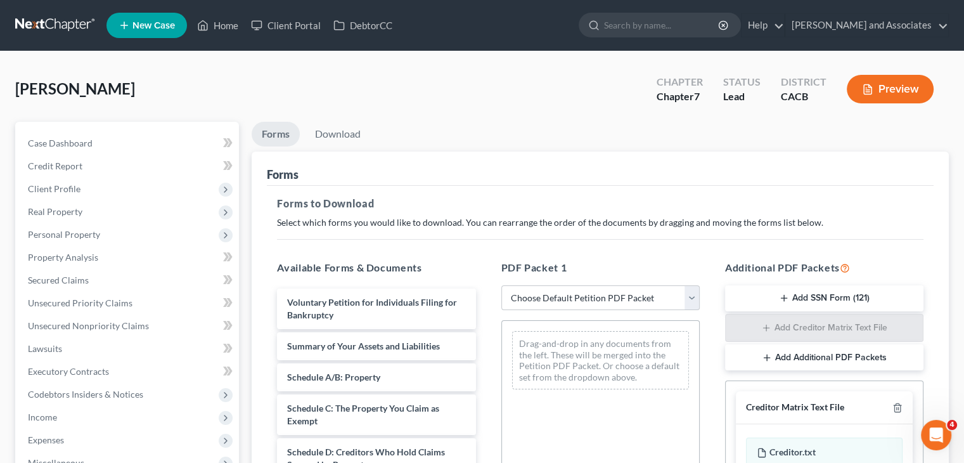
click at [324, 115] on div "Ryker, Mathew Upgraded Chapter Chapter 7 Status Lead District CACB Preview" at bounding box center [481, 94] width 933 height 55
click at [347, 140] on link "Download" at bounding box center [338, 134] width 66 height 25
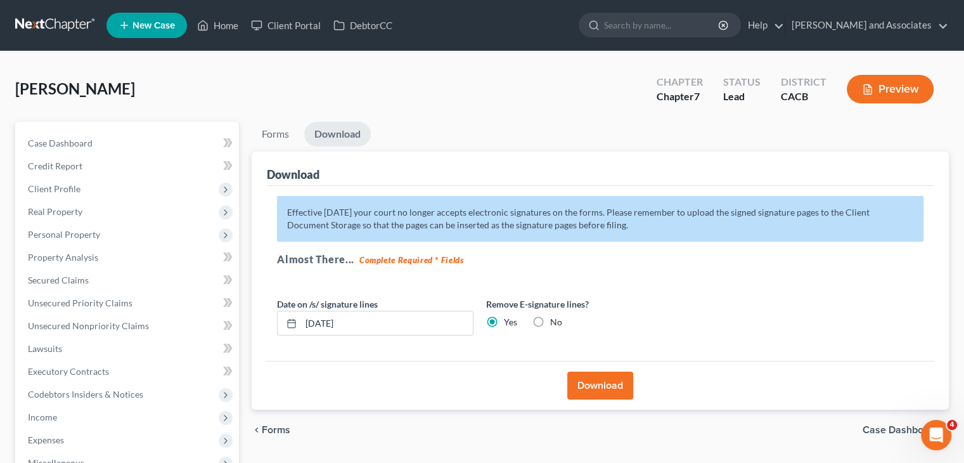
click at [610, 371] on button "Download" at bounding box center [600, 385] width 66 height 28
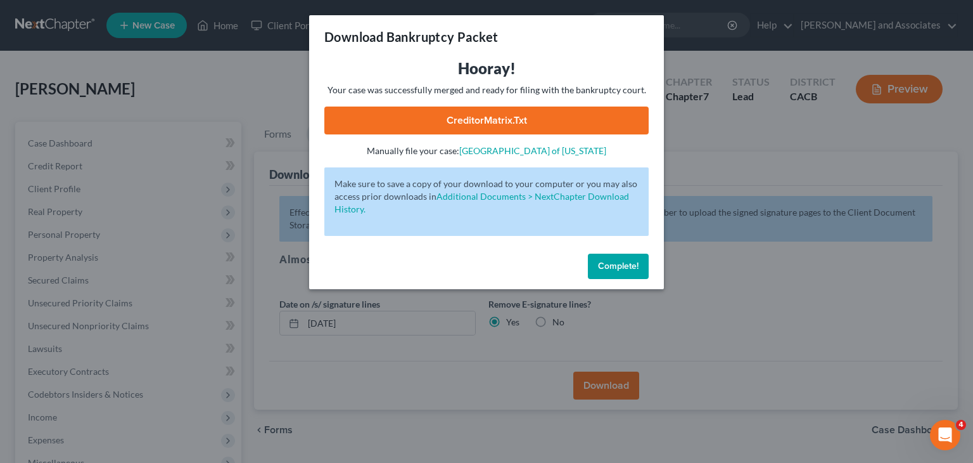
click at [484, 117] on link "CreditorMatrix.txt" at bounding box center [486, 120] width 324 height 28
click at [622, 265] on span "Complete!" at bounding box center [618, 265] width 41 height 11
